Goal: Task Accomplishment & Management: Use online tool/utility

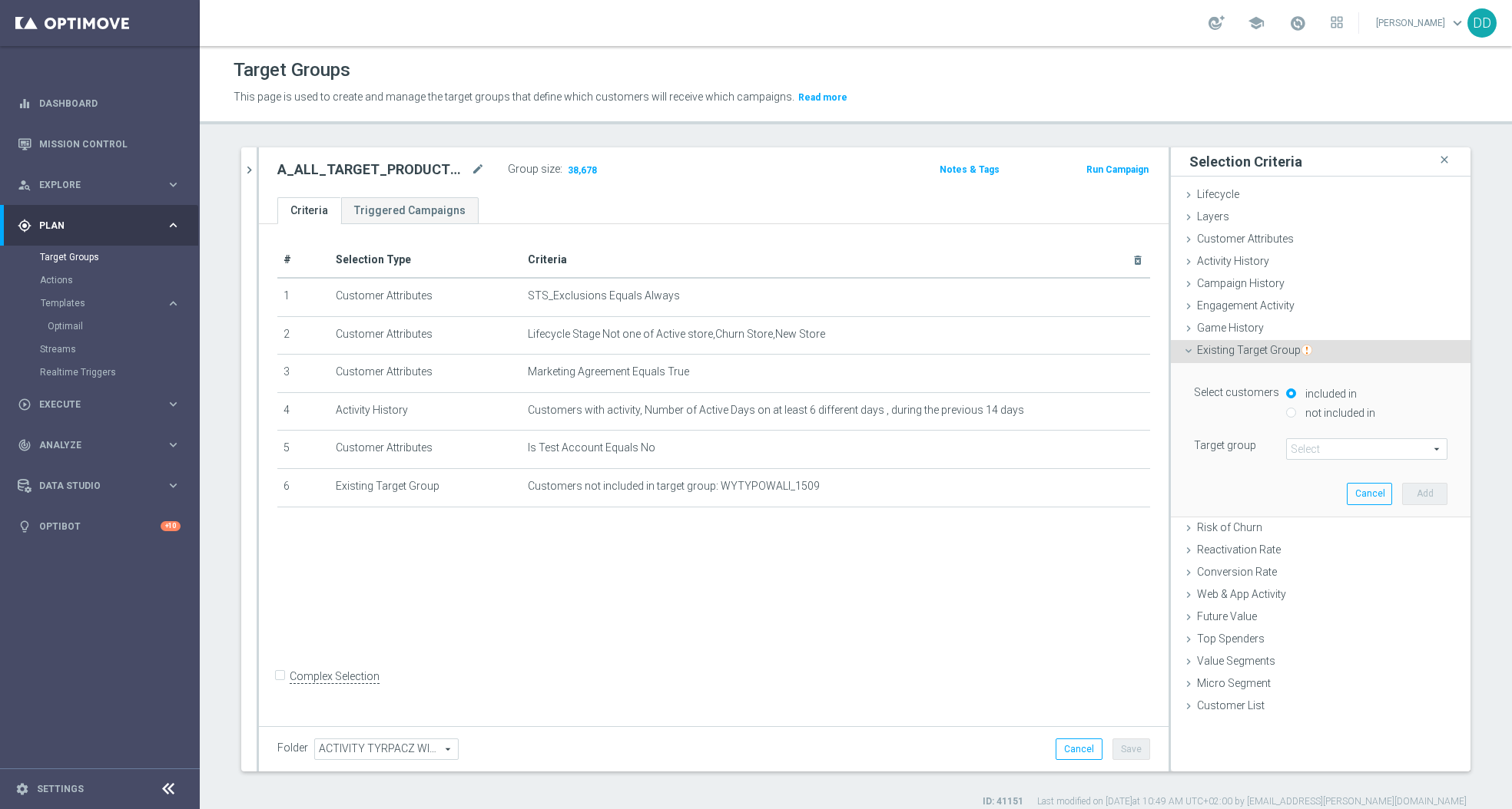
click at [1321, 451] on span at bounding box center [1366, 449] width 160 height 20
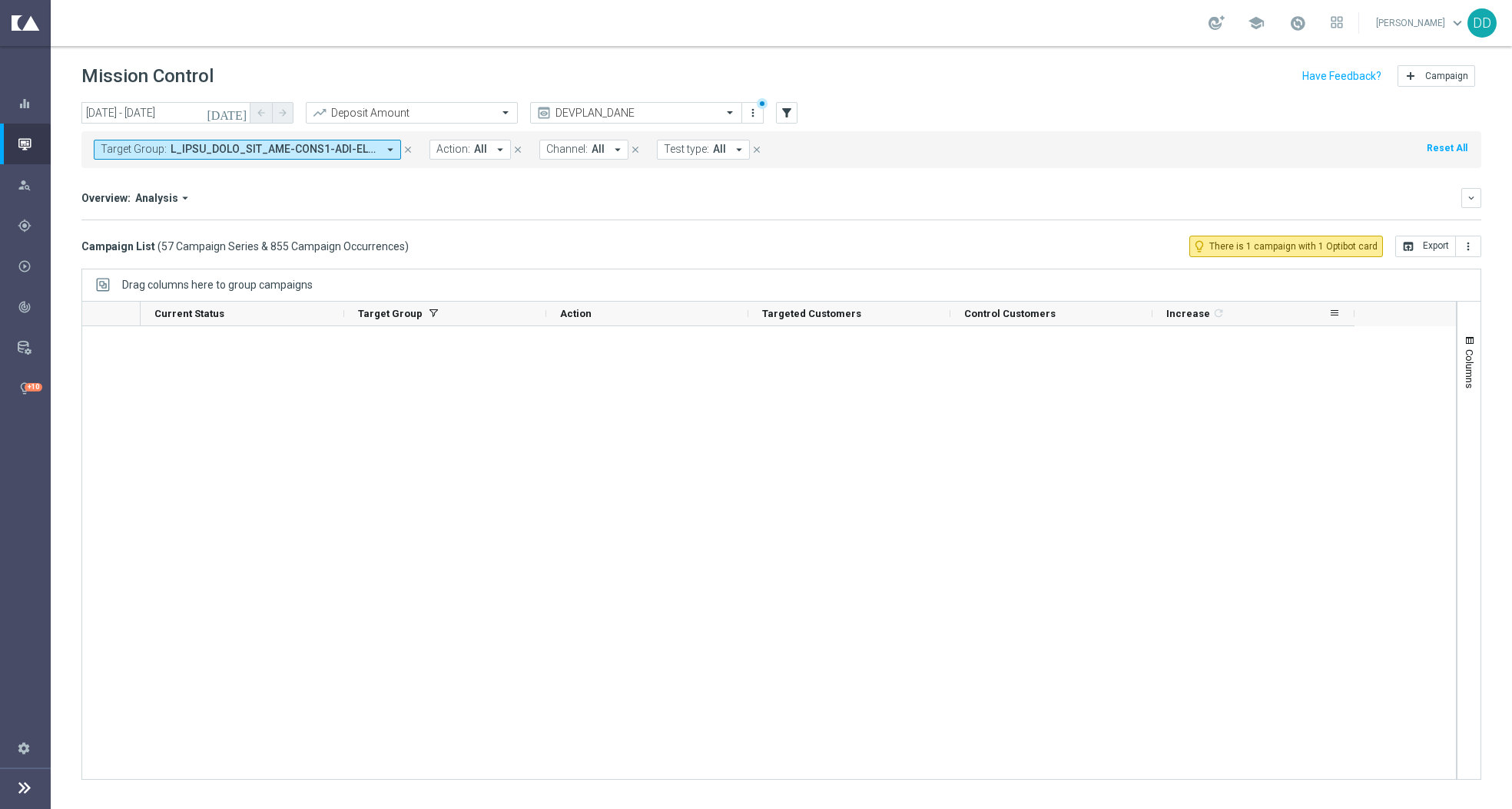
scroll to position [1024, 0]
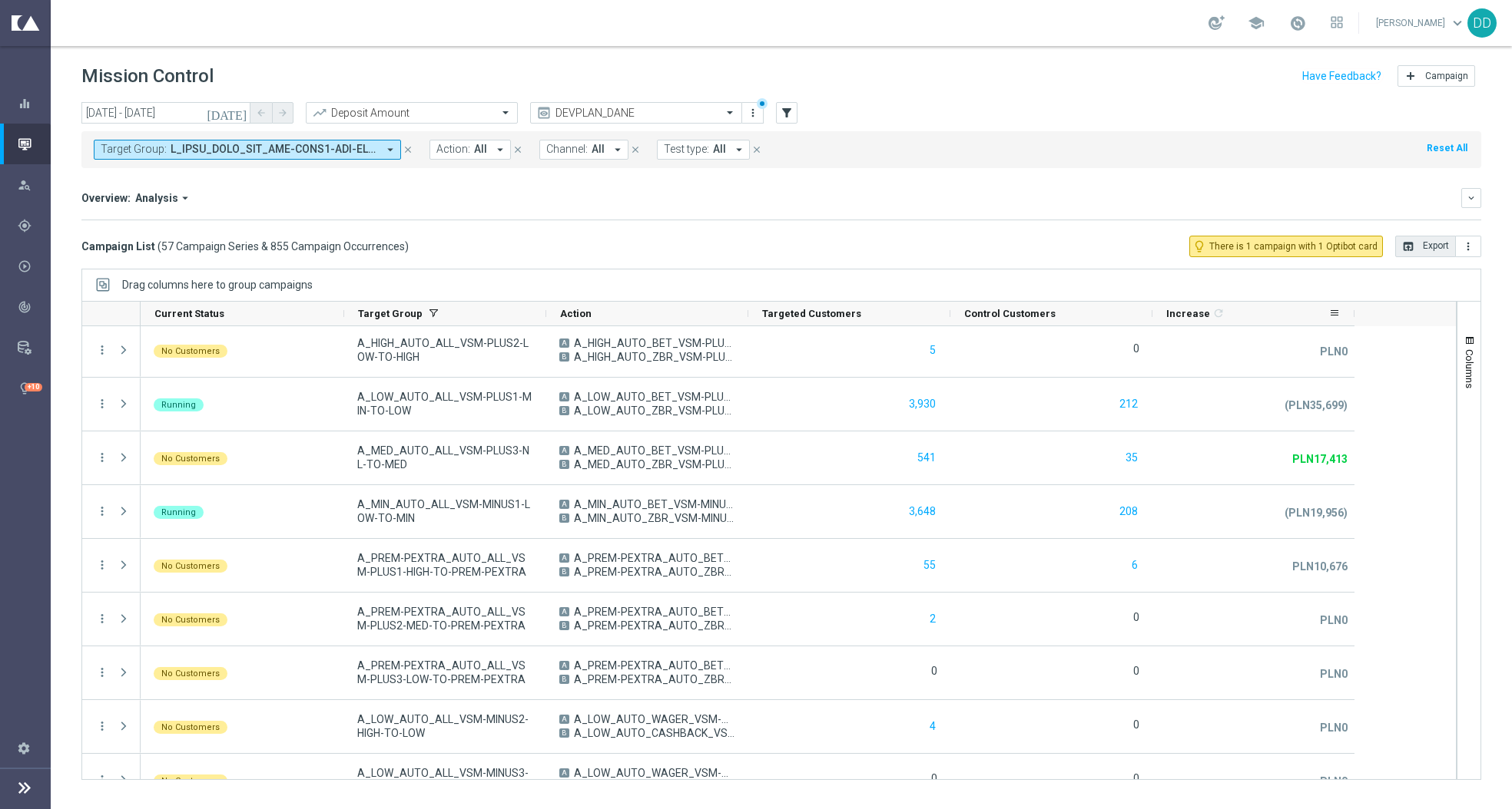
click at [1418, 252] on button "open_in_browser Export" at bounding box center [1425, 246] width 61 height 21
